Goal: Task Accomplishment & Management: Use online tool/utility

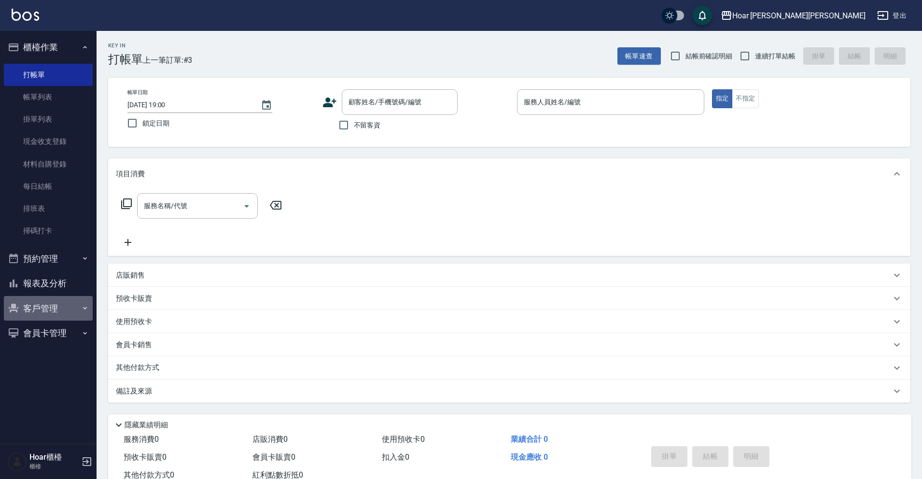
click at [37, 301] on button "客戶管理" at bounding box center [48, 308] width 89 height 25
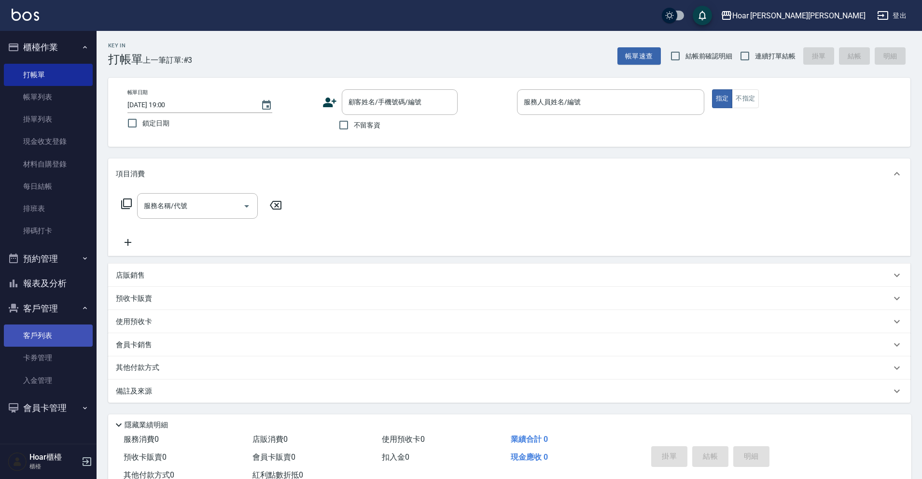
click at [31, 337] on link "客戶列表" at bounding box center [48, 336] width 89 height 22
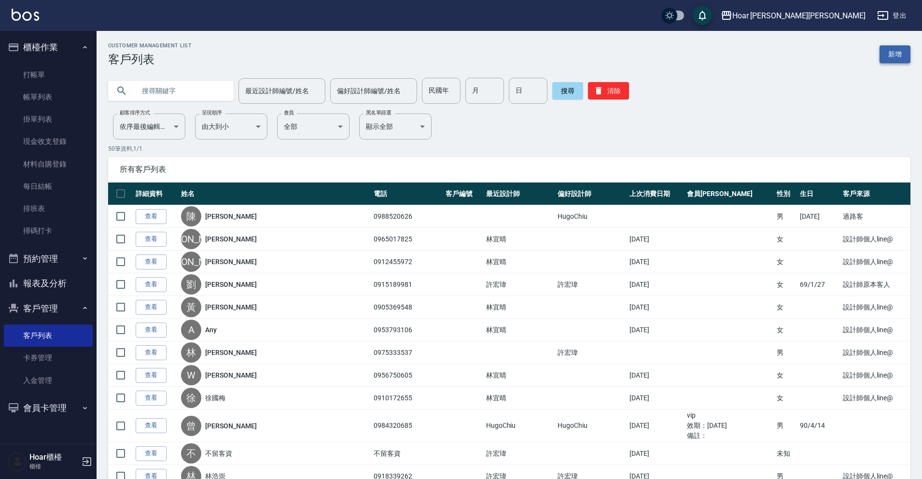
click at [899, 58] on link "新增" at bounding box center [895, 54] width 31 height 18
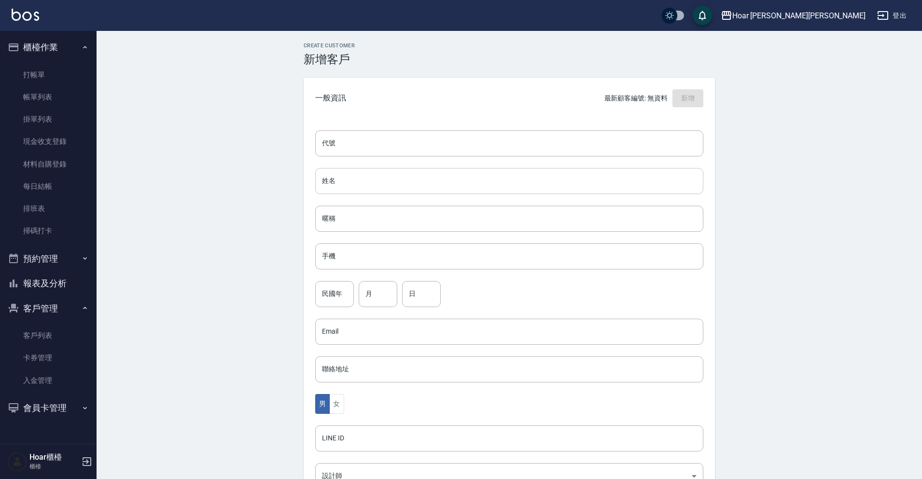
click at [340, 188] on input "姓名" at bounding box center [509, 181] width 388 height 26
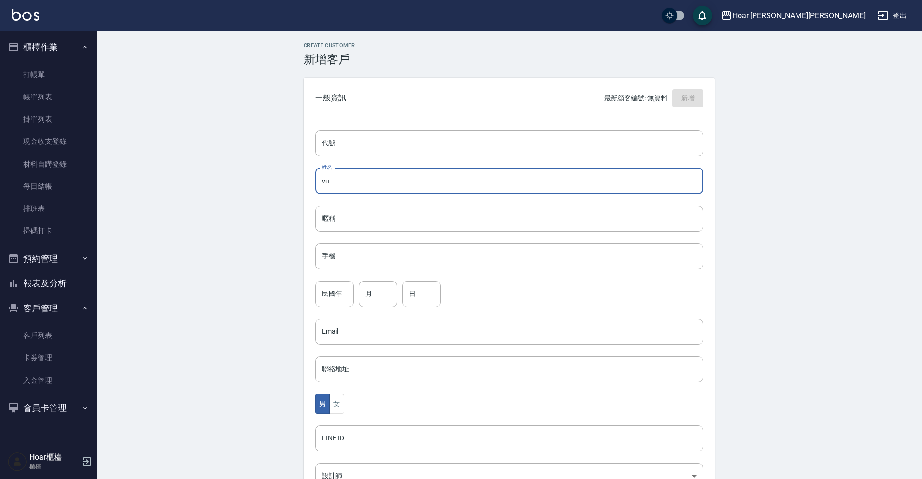
type input "v"
type input "[PERSON_NAME]"
click at [334, 259] on input "手機" at bounding box center [509, 256] width 388 height 26
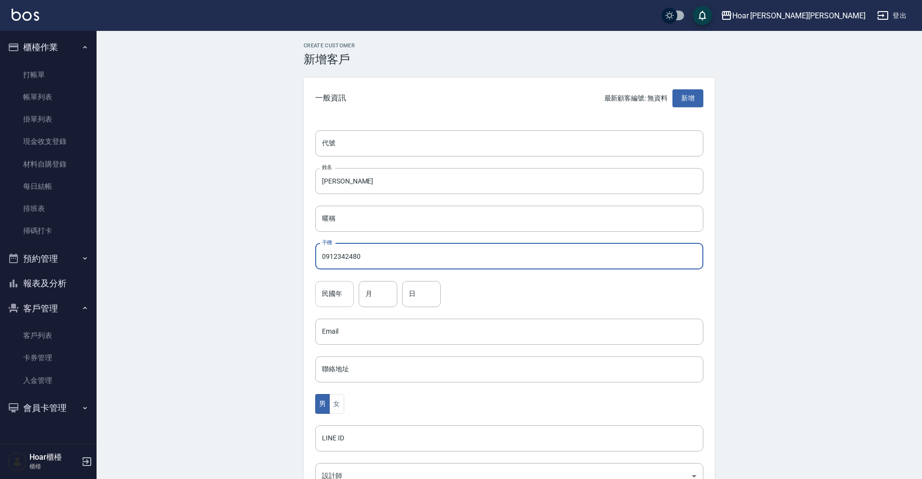
type input "0912342480"
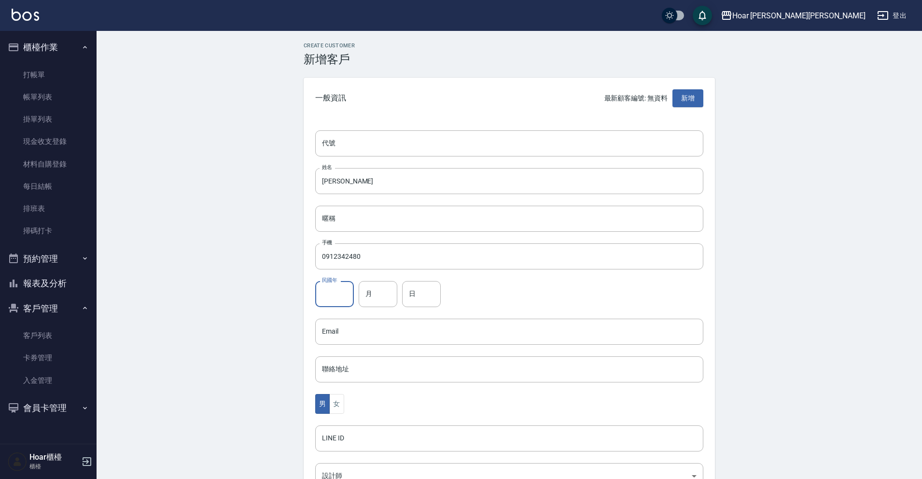
click at [339, 295] on input "民國年" at bounding box center [334, 294] width 39 height 26
click at [511, 300] on div "民國年 民國年 月 月 日 日" at bounding box center [509, 294] width 388 height 26
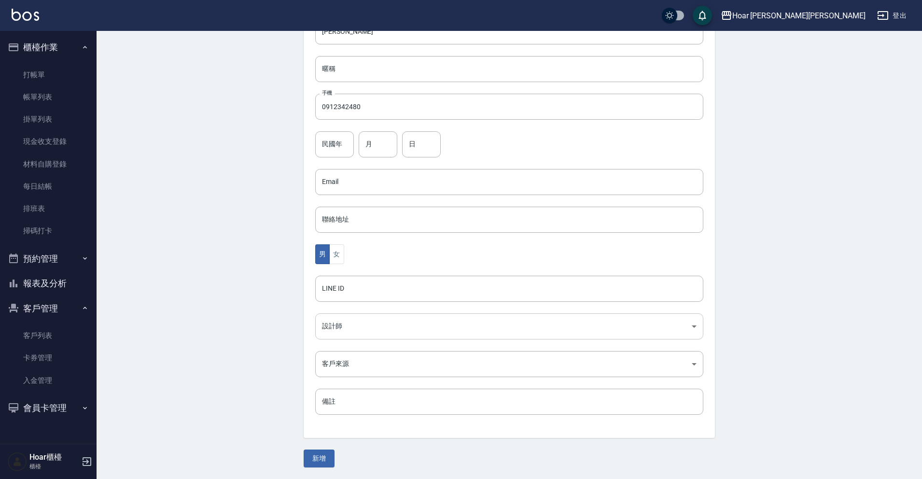
click at [377, 322] on body "Hoar [PERSON_NAME][PERSON_NAME] 登出 櫃檯作業 打帳單 帳單列表 掛單列表 現金收支登錄 材料自購登錄 每日結帳 排班表 掃碼…" at bounding box center [461, 164] width 922 height 629
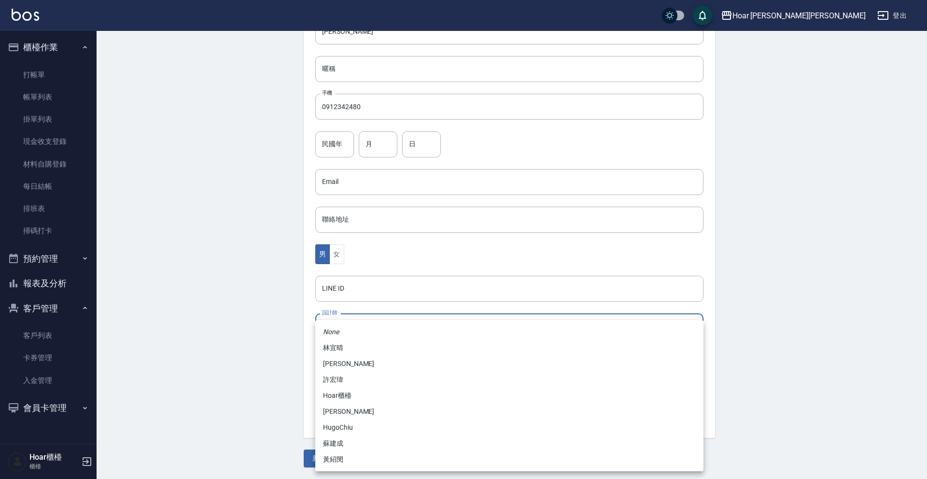
click at [353, 380] on li "許宏瑋" at bounding box center [509, 380] width 388 height 16
type input "74fd62dc-a2a8-4ddf-930d-2b3d20cd9441"
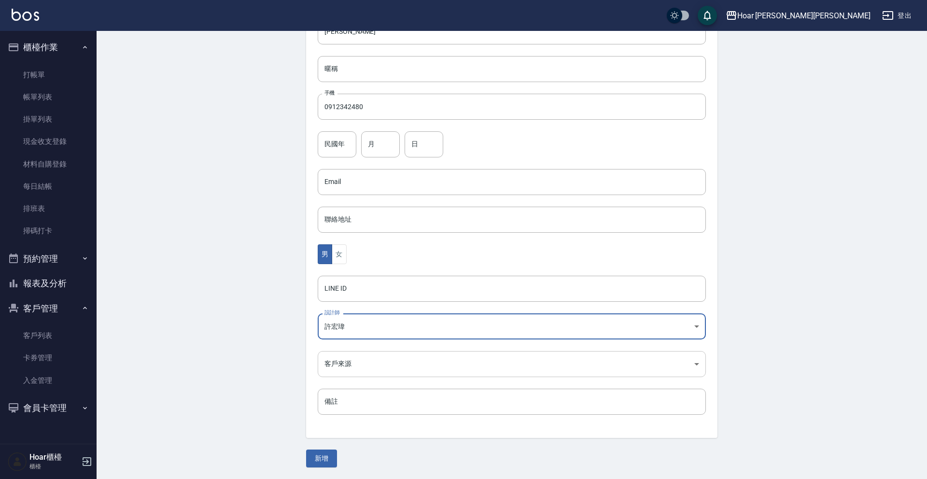
click at [372, 373] on body "Hoar [PERSON_NAME][PERSON_NAME] 登出 櫃檯作業 打帳單 帳單列表 掛單列表 現金收支登錄 材料自購登錄 每日結帳 排班表 掃碼…" at bounding box center [463, 164] width 927 height 629
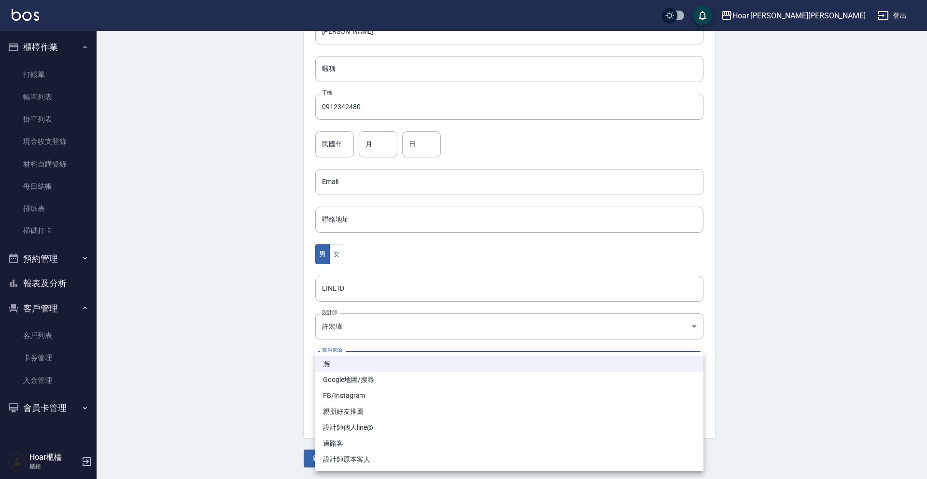
click at [353, 434] on li "設計師個人line@" at bounding box center [509, 428] width 388 height 16
type input "設計師個人line@"
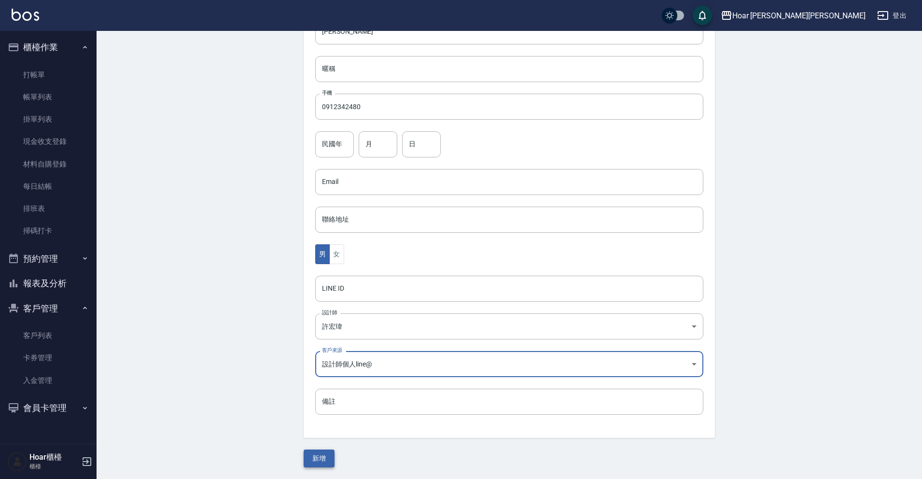
click at [326, 452] on button "新增" at bounding box center [319, 459] width 31 height 18
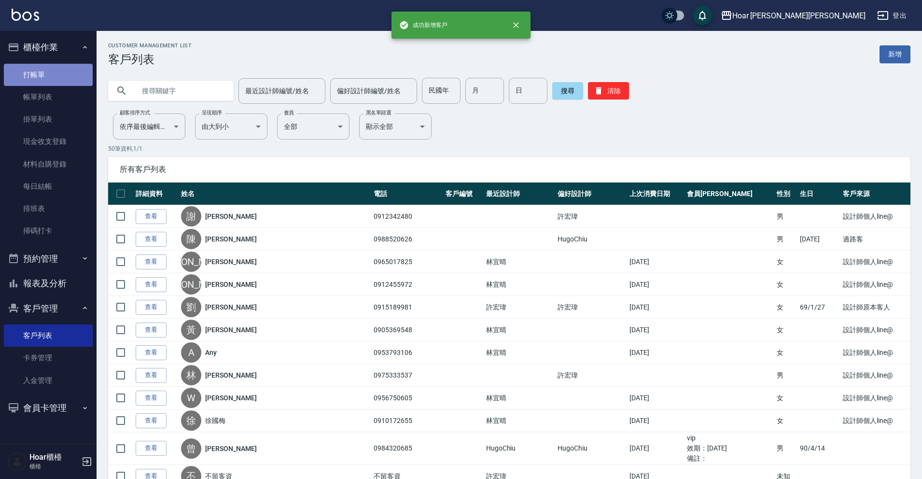
click at [45, 71] on link "打帳單" at bounding box center [48, 75] width 89 height 22
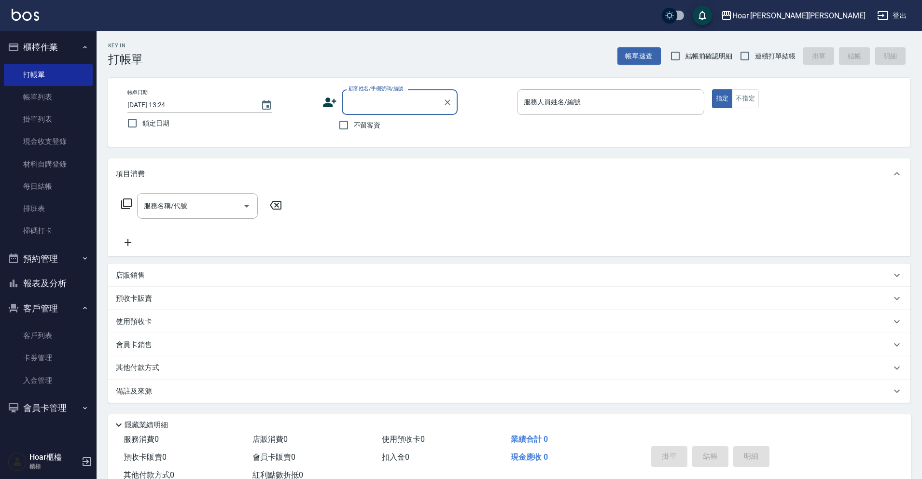
click at [353, 99] on input "顧客姓名/手機號碼/編號" at bounding box center [392, 102] width 93 height 17
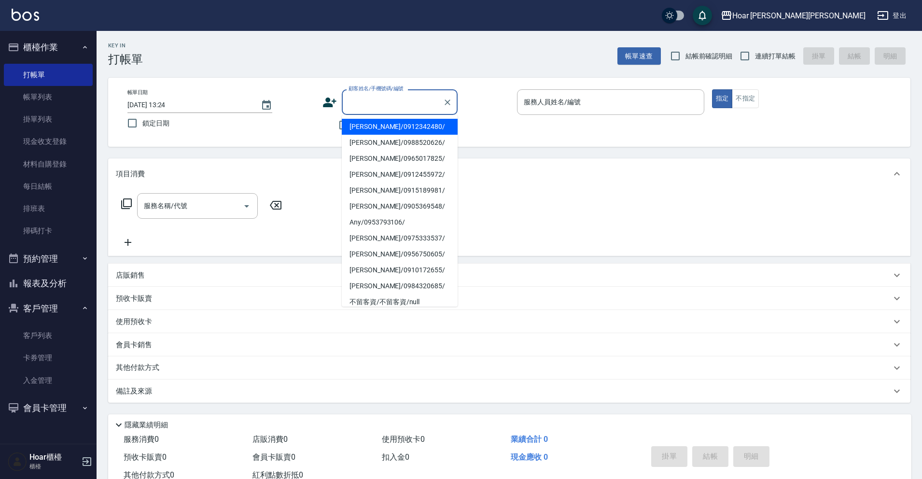
drag, startPoint x: 363, startPoint y: 124, endPoint x: 263, endPoint y: 160, distance: 105.9
click at [363, 124] on li "[PERSON_NAME]/0912342480/" at bounding box center [400, 127] width 116 height 16
type input "[PERSON_NAME]/0912342480/"
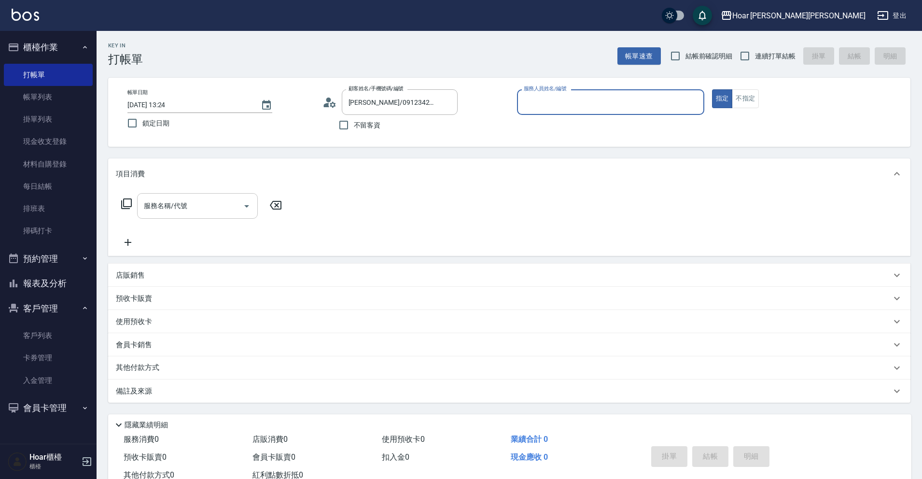
type input "RIO-2"
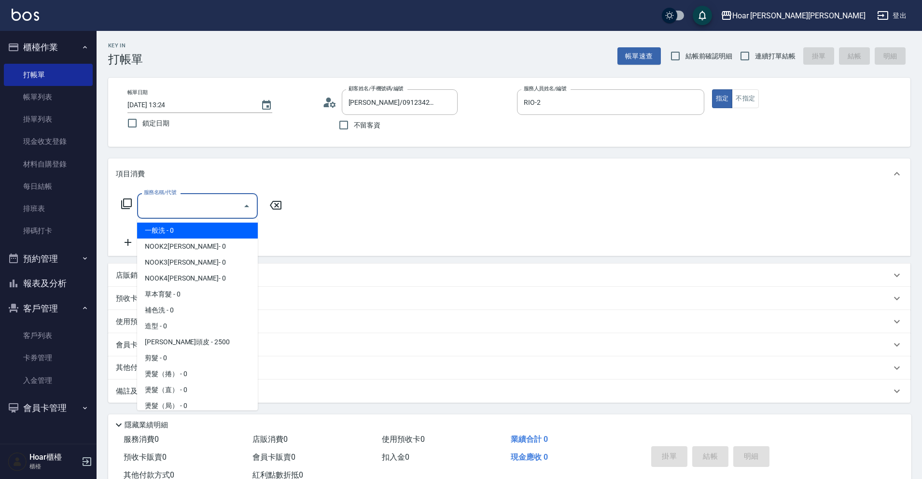
click at [192, 208] on input "服務名稱/代號" at bounding box center [190, 206] width 98 height 17
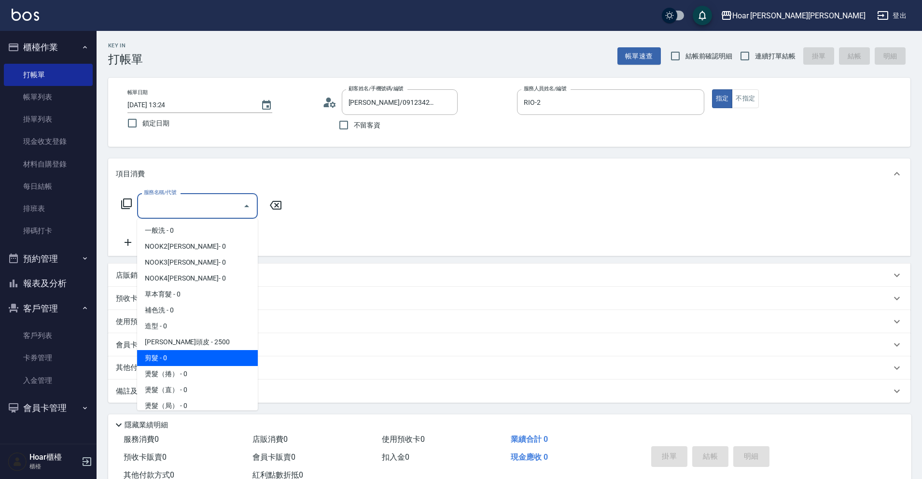
click at [161, 353] on span "剪髮 - 0" at bounding box center [197, 358] width 121 height 16
type input "剪髮(201)"
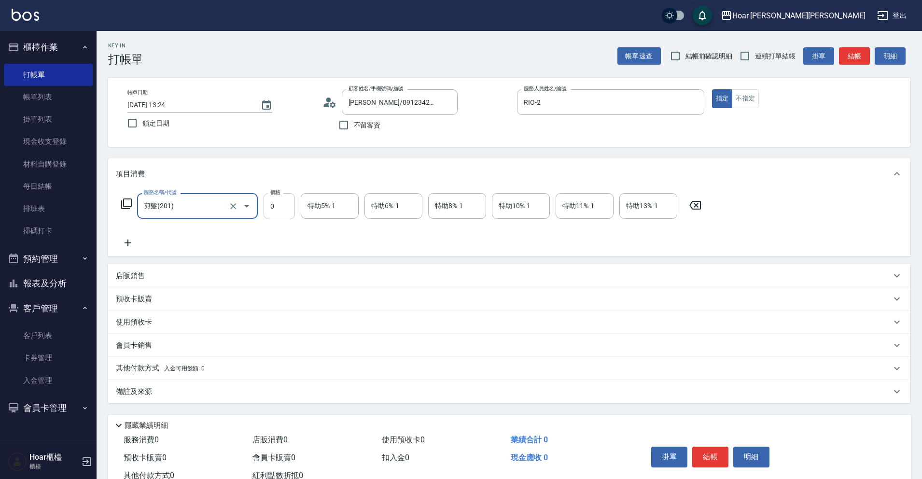
click at [284, 211] on input "0" at bounding box center [279, 206] width 31 height 26
type input "800"
click at [240, 223] on div "服務名稱/代號 剪髮(201) 服務名稱/代號 價格 800 價格 特助5%-1 特助5%-1 特助6%-1 特助6%-1 特助8%-1 特助8%-1 特助1…" at bounding box center [412, 221] width 592 height 56
click at [128, 244] on icon at bounding box center [128, 243] width 7 height 7
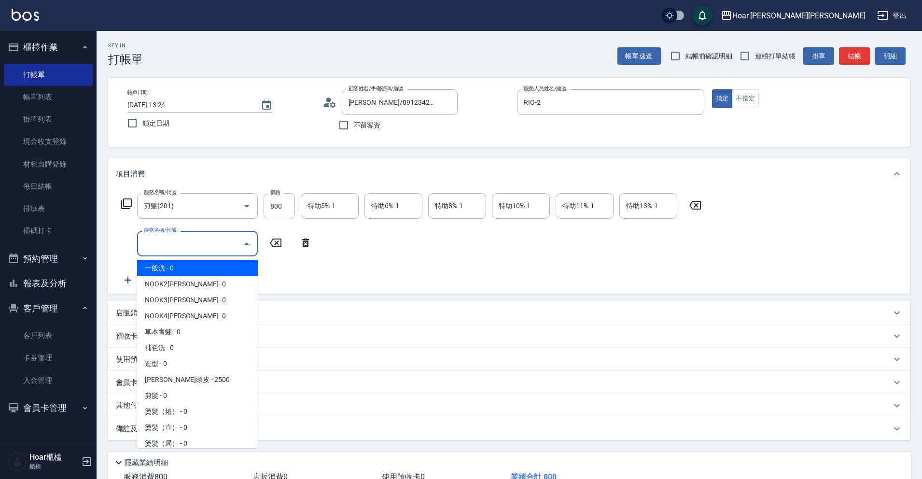
click at [169, 246] on input "服務名稱/代號" at bounding box center [190, 243] width 98 height 17
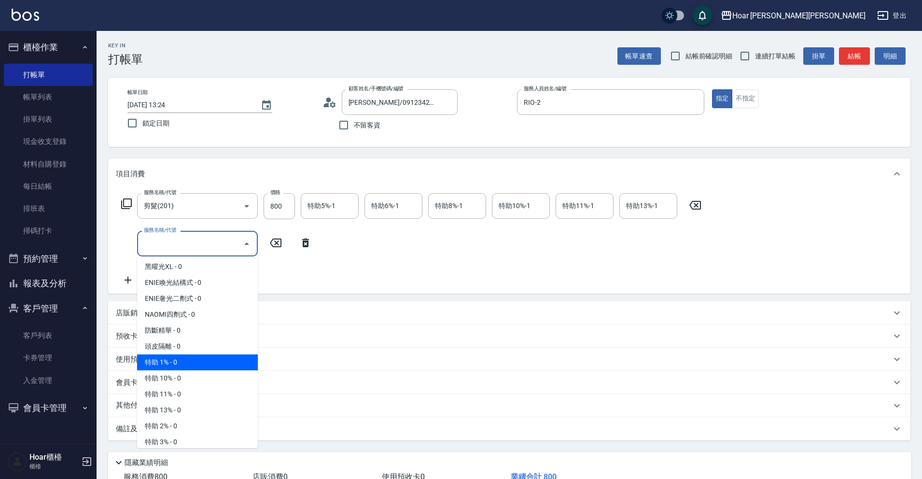
scroll to position [613, 0]
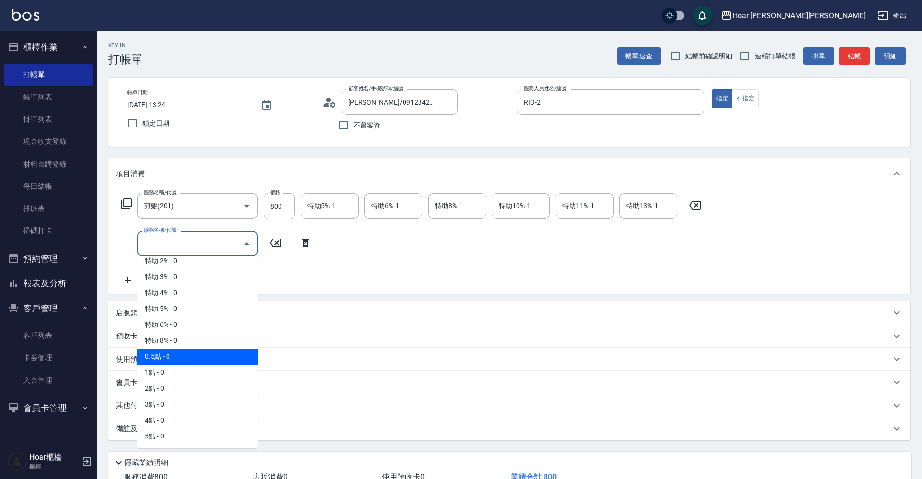
click at [175, 357] on span "0.5點 - 0" at bounding box center [197, 357] width 121 height 16
type input "0.5點(P05)"
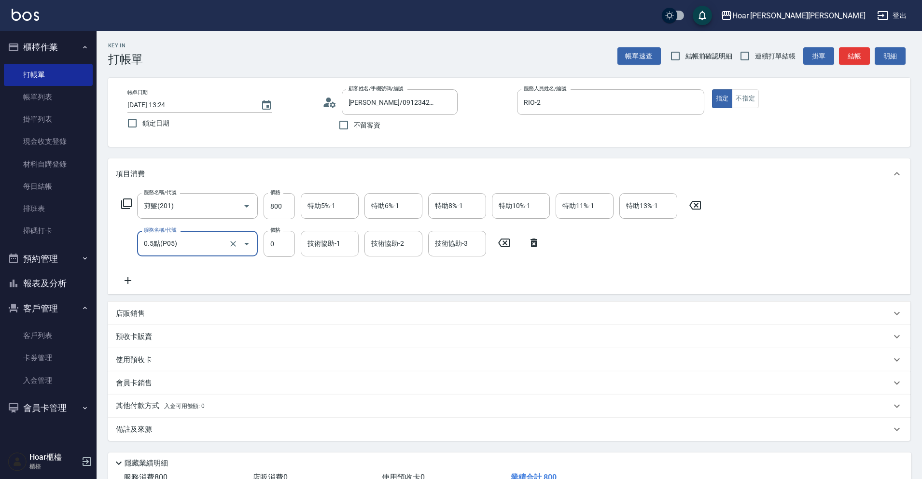
click at [341, 246] on input "技術協助-1" at bounding box center [329, 243] width 49 height 17
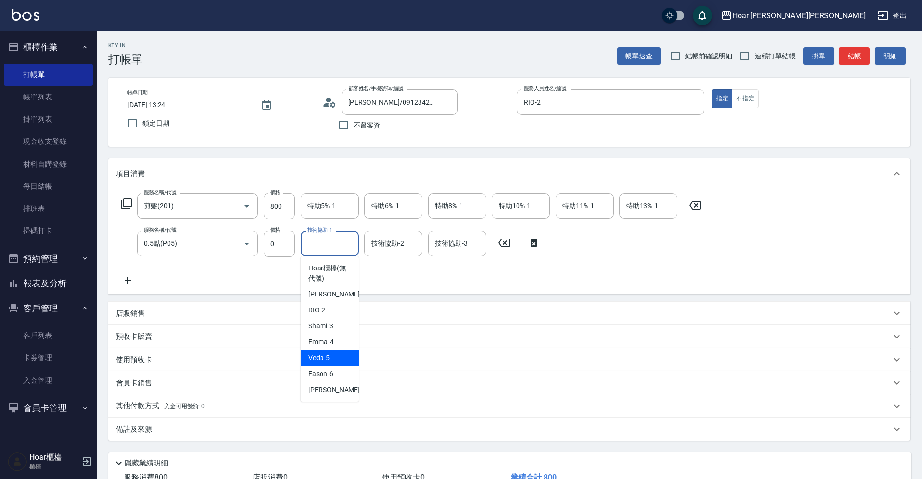
click at [322, 351] on div "[DEMOGRAPHIC_DATA] -5" at bounding box center [330, 358] width 58 height 16
drag, startPoint x: 342, startPoint y: 238, endPoint x: 341, endPoint y: 250, distance: 12.6
click at [342, 238] on div at bounding box center [348, 244] width 13 height 26
click at [337, 248] on input "[DEMOGRAPHIC_DATA]-5" at bounding box center [322, 243] width 35 height 17
click at [325, 345] on span "[PERSON_NAME] -4" at bounding box center [321, 342] width 25 height 10
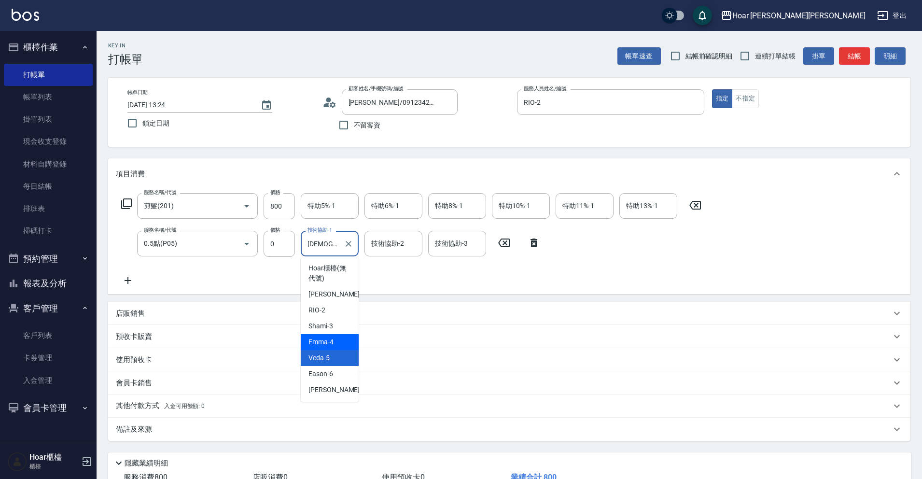
type input "[PERSON_NAME]-4"
click at [333, 272] on div "服務名稱/代號 剪髮(201) 服務名稱/代號 價格 800 價格 特助5%-1 特助5%-1 特助6%-1 特助6%-1 特助8%-1 特助8%-1 特助1…" at bounding box center [412, 239] width 592 height 93
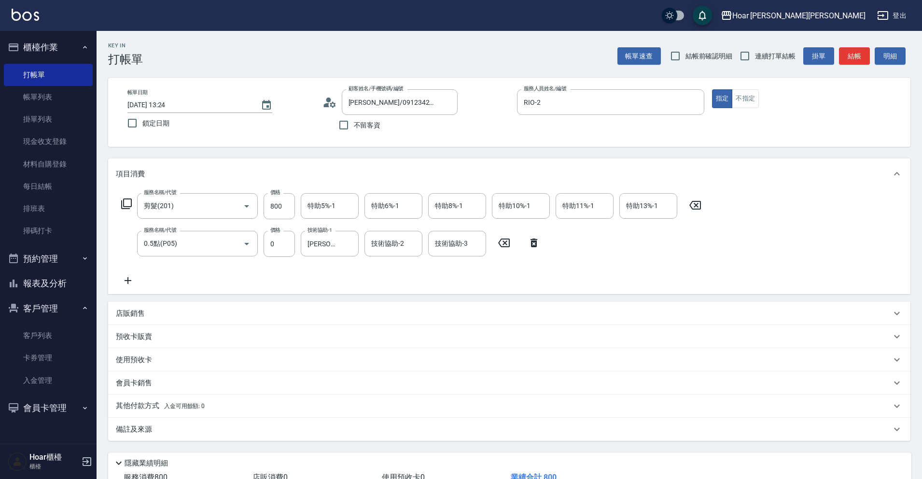
scroll to position [71, 0]
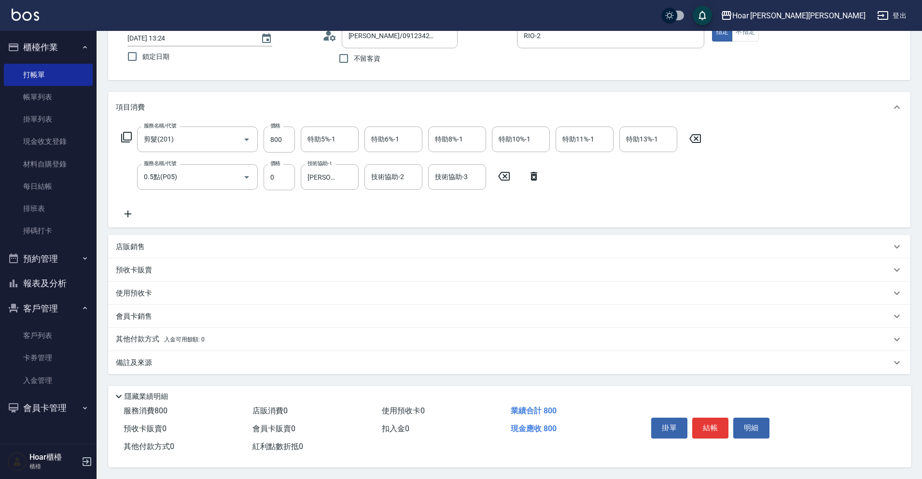
click at [709, 423] on button "結帳" at bounding box center [710, 428] width 36 height 20
